Goal: Task Accomplishment & Management: Manage account settings

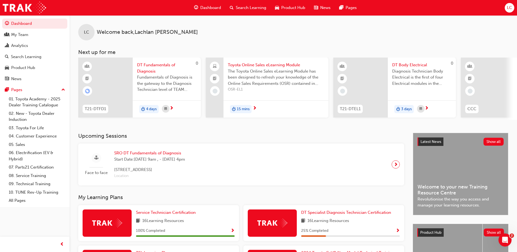
click at [506, 8] on div "LC" at bounding box center [509, 8] width 10 height 10
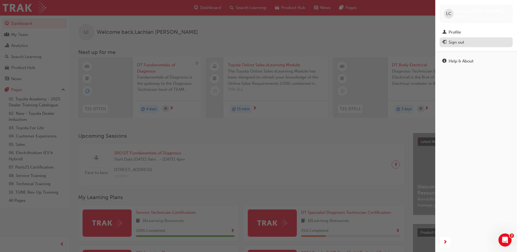
click at [454, 44] on div "Sign out" at bounding box center [456, 42] width 16 height 6
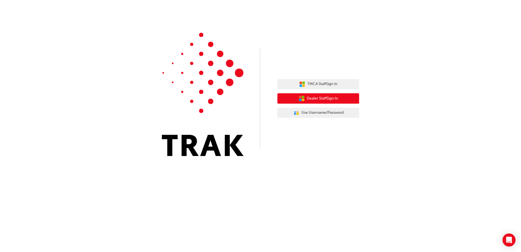
click at [310, 96] on span "Dealer Staff Sign In" at bounding box center [322, 98] width 31 height 6
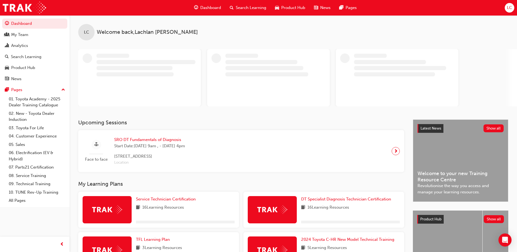
click at [511, 9] on span "LC" at bounding box center [508, 8] width 5 height 6
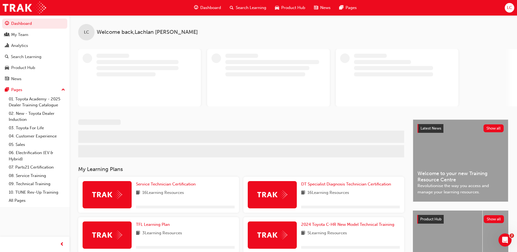
click at [506, 9] on div "LC" at bounding box center [509, 8] width 10 height 10
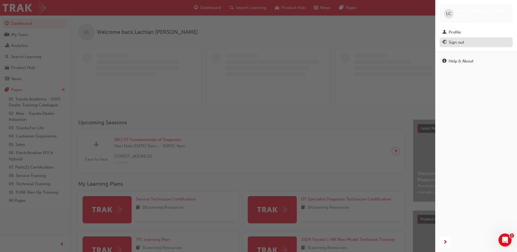
click at [453, 43] on div "Sign out" at bounding box center [456, 42] width 16 height 6
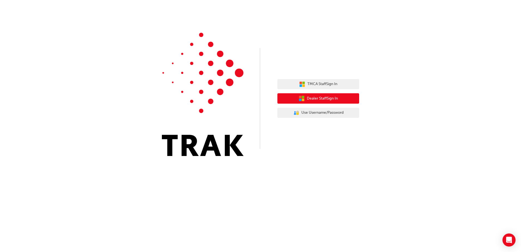
click at [336, 102] on button "Dealer Staff Sign In" at bounding box center [318, 98] width 82 height 10
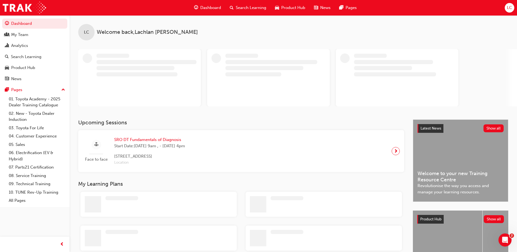
click at [515, 3] on div "Dashboard Search Learning Product Hub News Pages LC" at bounding box center [258, 8] width 517 height 16
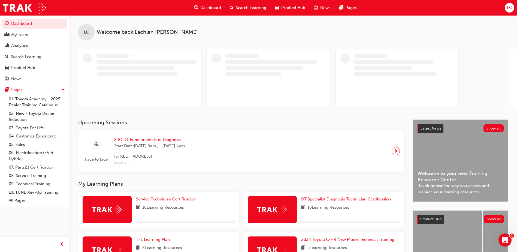
click at [513, 7] on div "LC" at bounding box center [509, 8] width 10 height 10
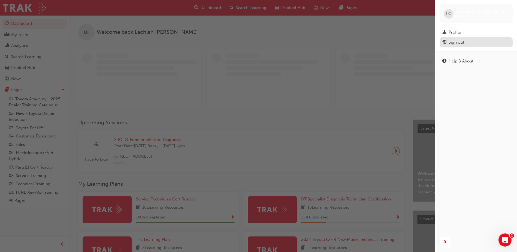
click at [457, 43] on div "Sign out" at bounding box center [456, 42] width 16 height 6
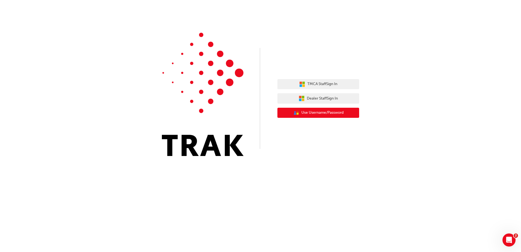
click at [325, 111] on span "Use Username/Password" at bounding box center [322, 112] width 42 height 6
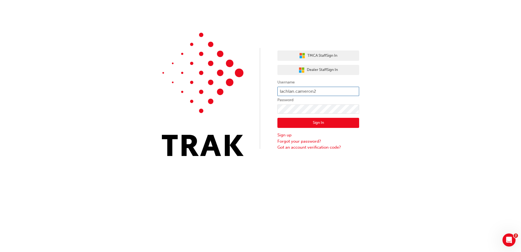
click at [323, 93] on input "lachlan.cameron2" at bounding box center [318, 91] width 82 height 9
type input "l"
type input "cameron.burridge"
click button "Sign In" at bounding box center [318, 123] width 82 height 10
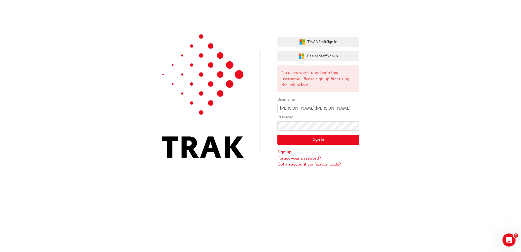
click at [328, 62] on div "TMCA Staff Sign In Dealer Staff Sign In No users were found with this username.…" at bounding box center [318, 100] width 82 height 135
click at [328, 59] on span "Dealer Staff Sign In" at bounding box center [322, 56] width 31 height 6
